Goal: Task Accomplishment & Management: Manage account settings

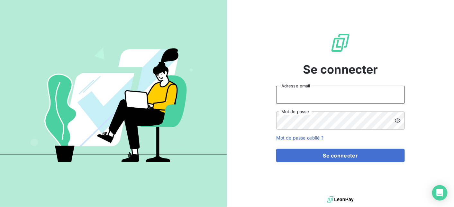
click at [301, 94] on input "Adresse email" at bounding box center [340, 95] width 129 height 18
type input "[EMAIL_ADDRESS][DOMAIN_NAME]"
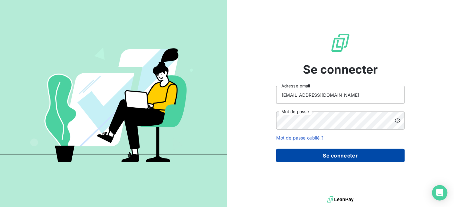
click at [313, 156] on button "Se connecter" at bounding box center [340, 156] width 129 height 14
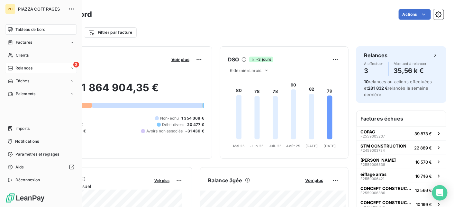
click at [20, 67] on span "Relances" at bounding box center [23, 68] width 17 height 6
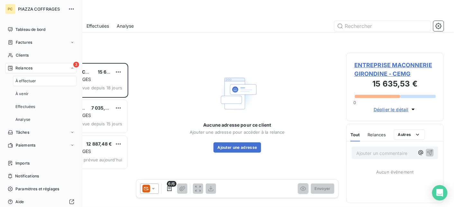
scroll to position [139, 93]
click at [29, 82] on span "À effectuer" at bounding box center [25, 81] width 21 height 6
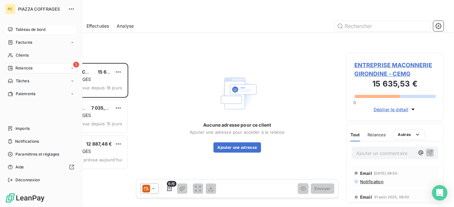
click at [20, 31] on span "Tableau de bord" at bounding box center [30, 30] width 30 height 6
